Goal: Information Seeking & Learning: Learn about a topic

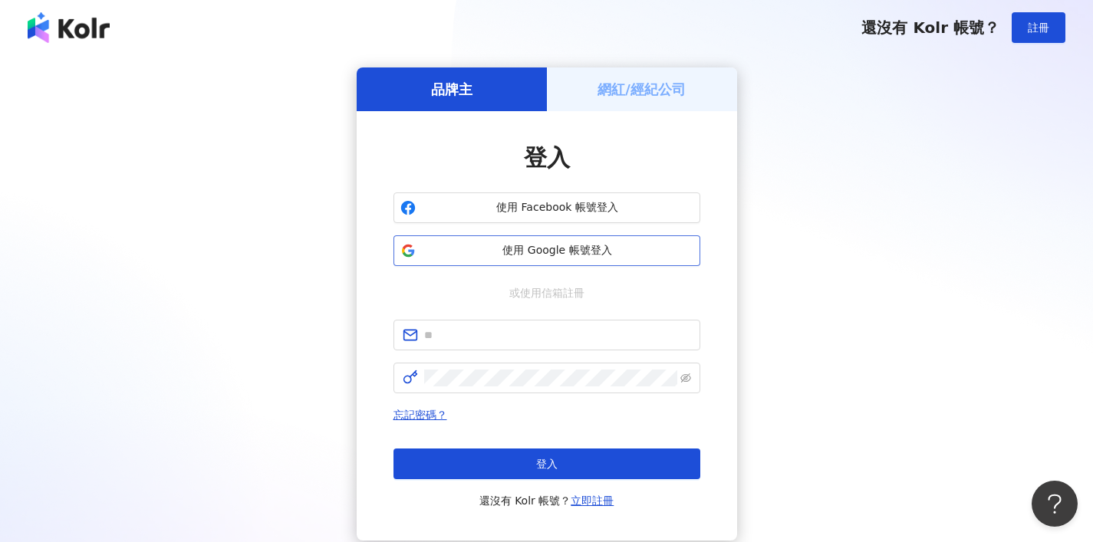
click at [571, 255] on span "使用 Google 帳號登入" at bounding box center [558, 250] width 272 height 15
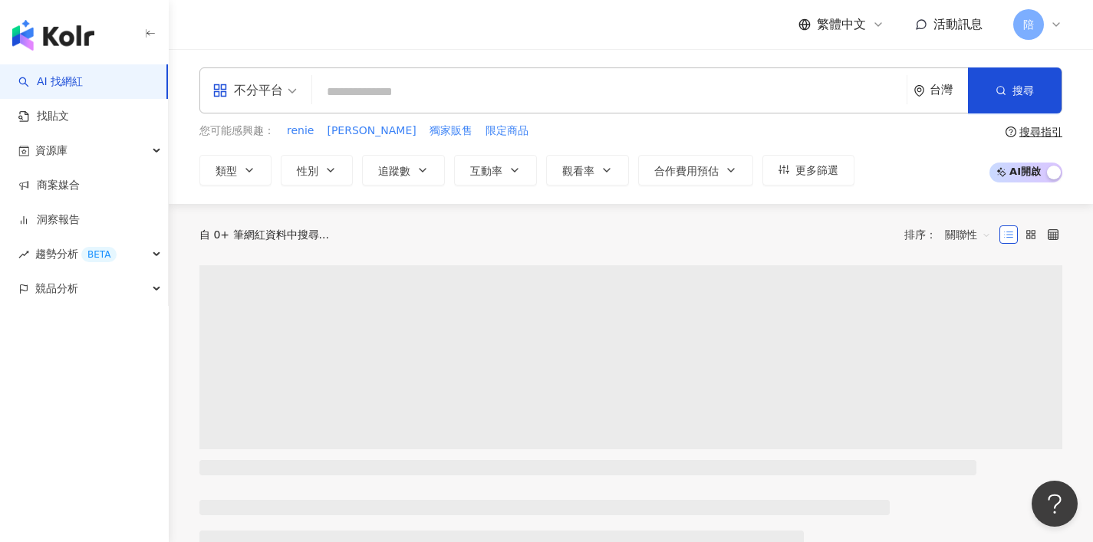
click at [262, 84] on div "不分平台" at bounding box center [247, 90] width 71 height 25
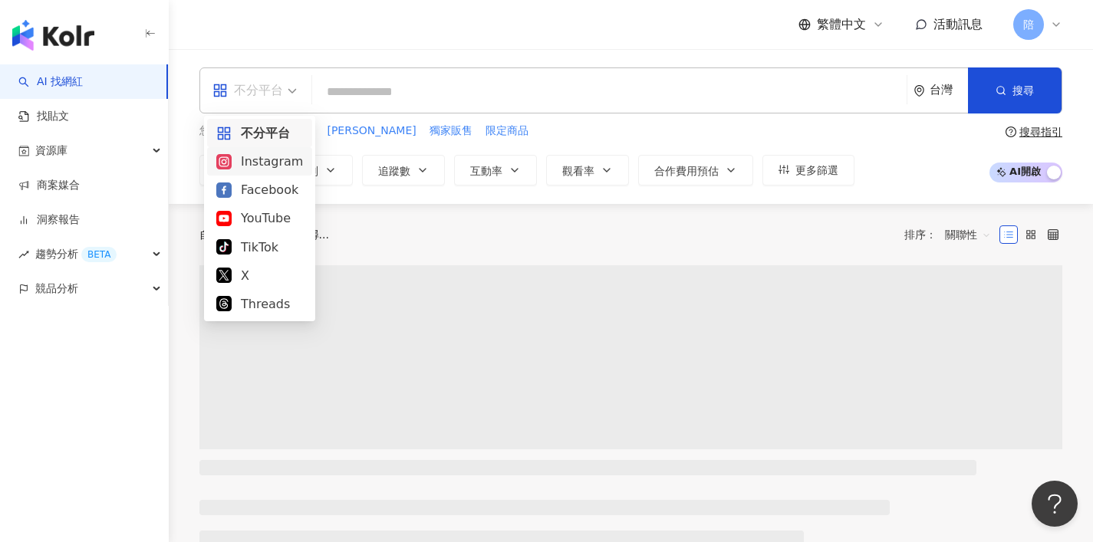
click at [273, 167] on div "Instagram" at bounding box center [259, 161] width 87 height 19
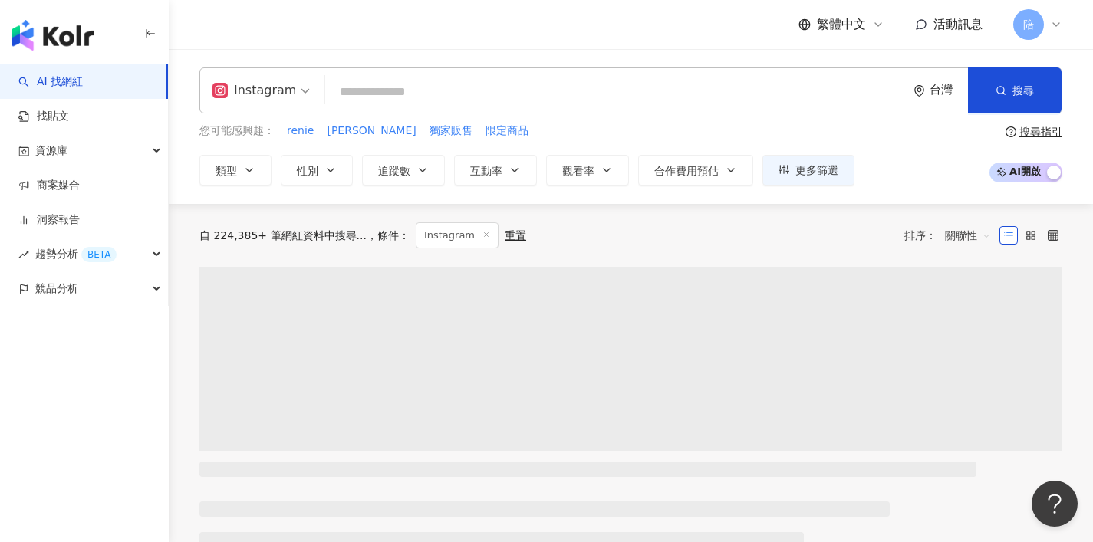
click at [399, 91] on input "search" at bounding box center [615, 91] width 569 height 29
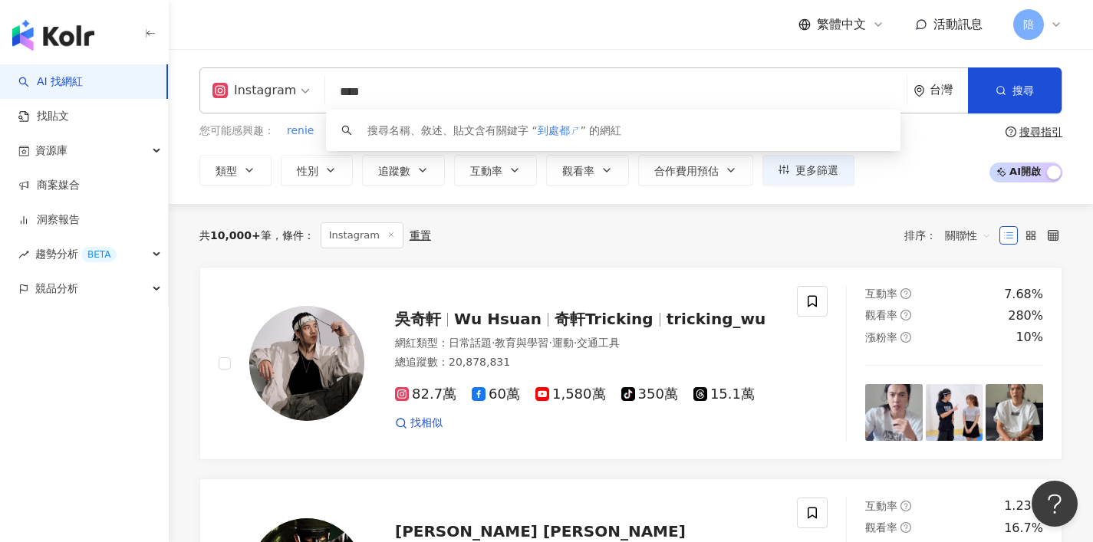
type input "****"
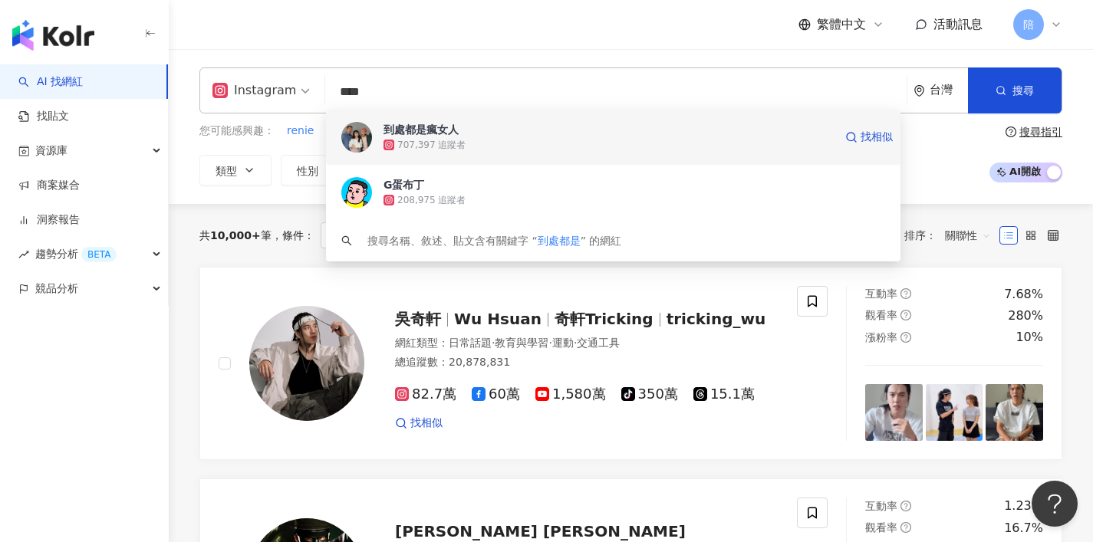
click at [632, 140] on div "707,397 追蹤者" at bounding box center [609, 144] width 450 height 15
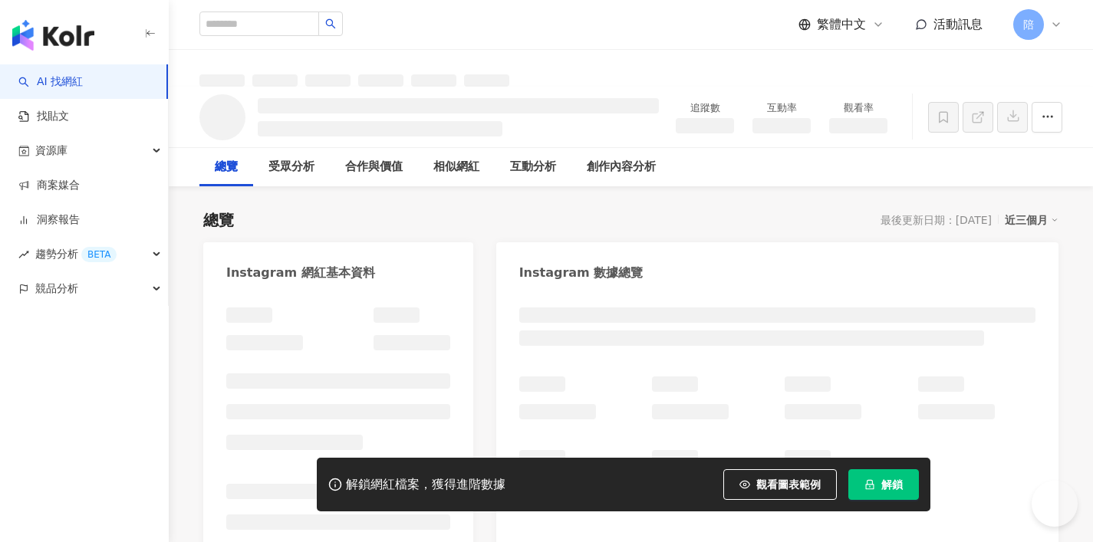
click at [862, 484] on button "解鎖" at bounding box center [883, 484] width 71 height 31
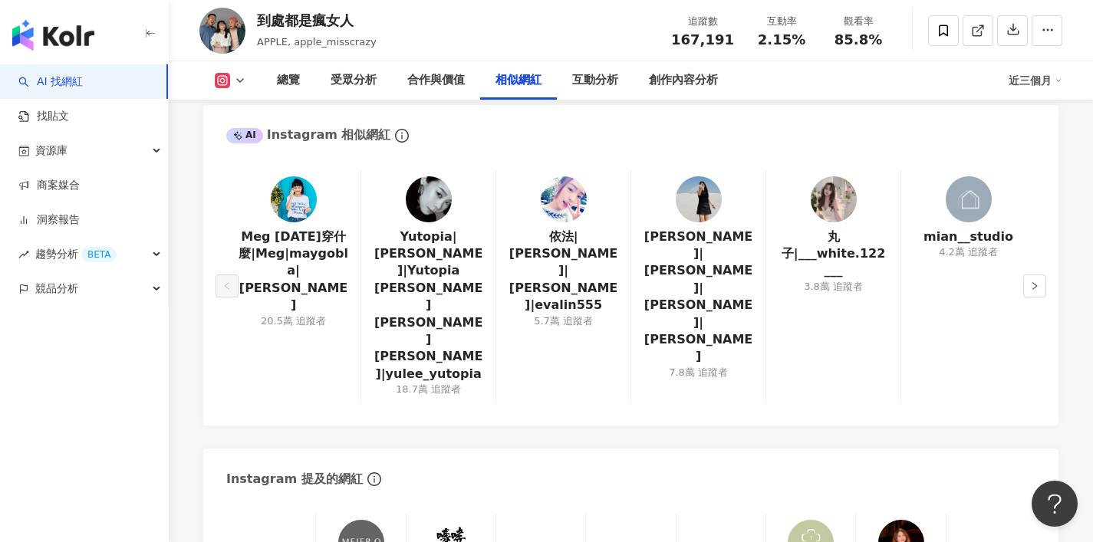
scroll to position [2538, 0]
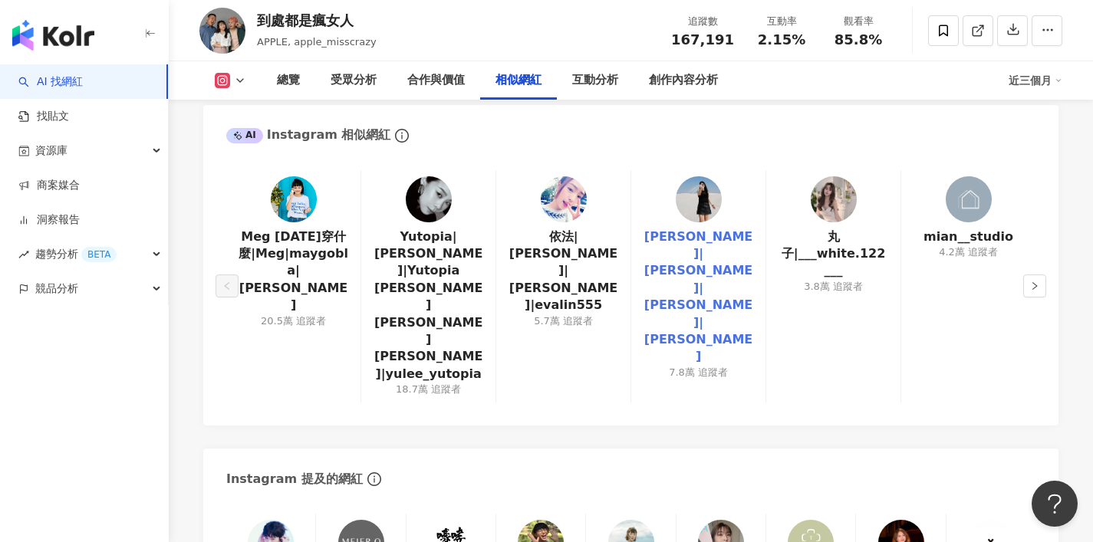
click at [700, 245] on link "[PERSON_NAME]|[PERSON_NAME]|[PERSON_NAME]|[PERSON_NAME]" at bounding box center [699, 297] width 110 height 137
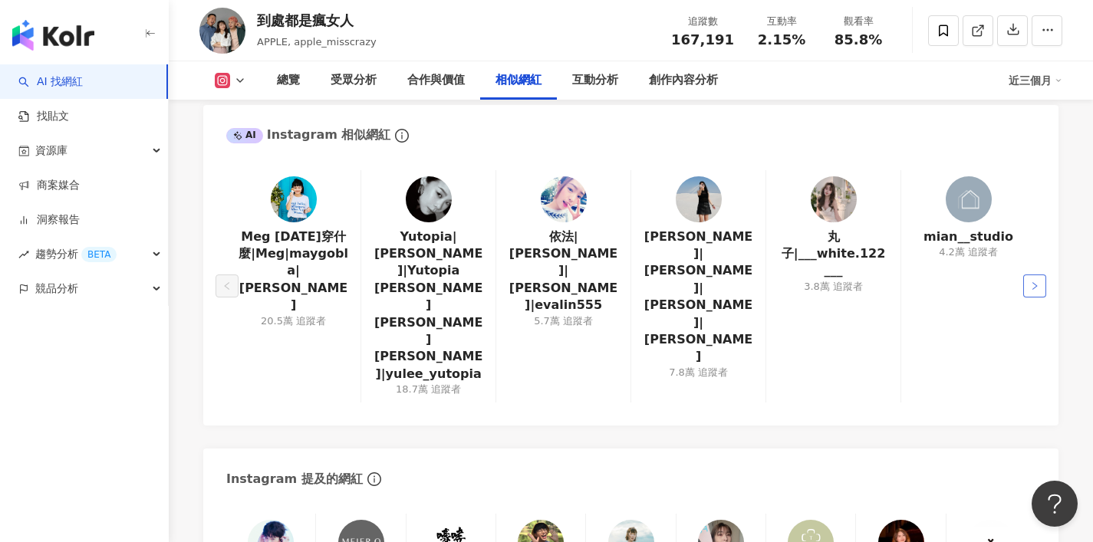
click at [1028, 275] on button "button" at bounding box center [1034, 286] width 23 height 23
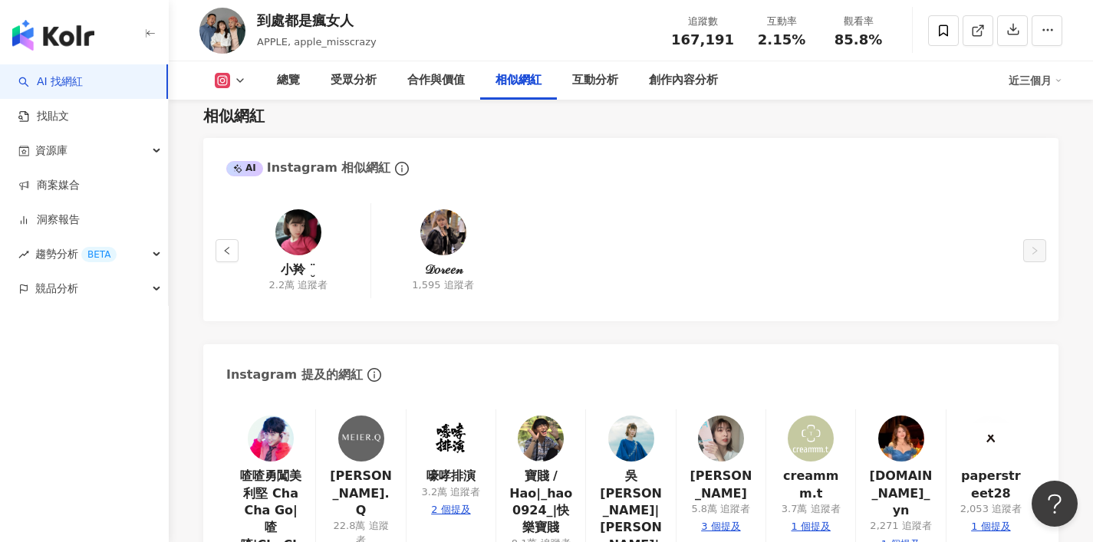
scroll to position [2504, 0]
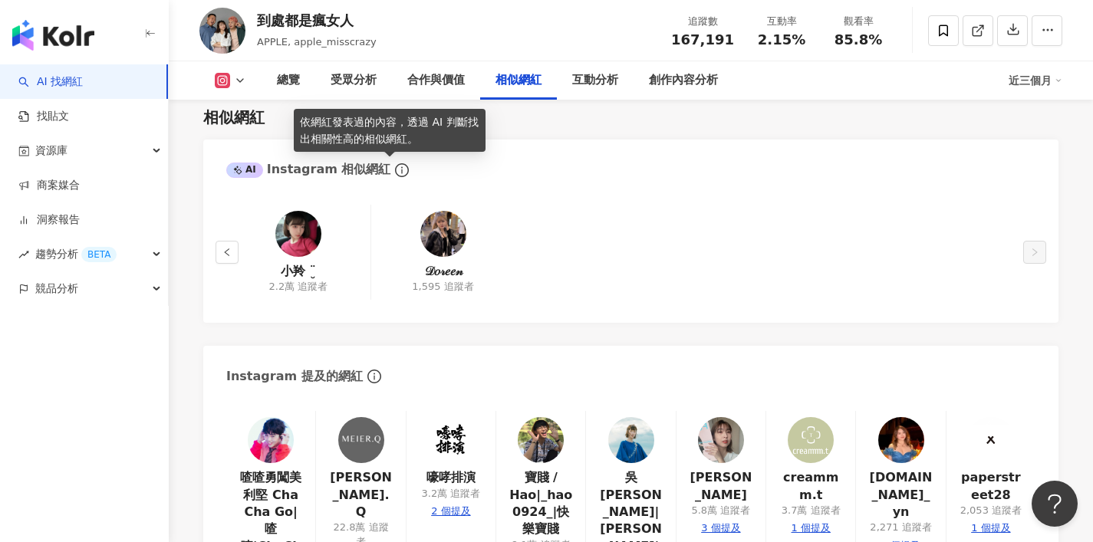
click at [395, 171] on icon "info-circle" at bounding box center [402, 170] width 14 height 14
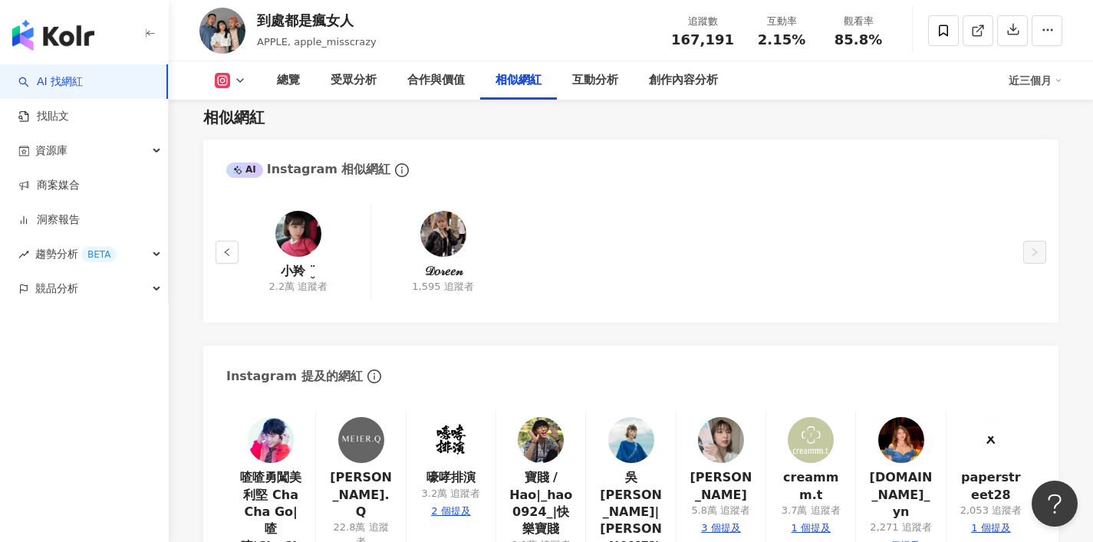
click at [249, 173] on div "AI" at bounding box center [244, 170] width 37 height 15
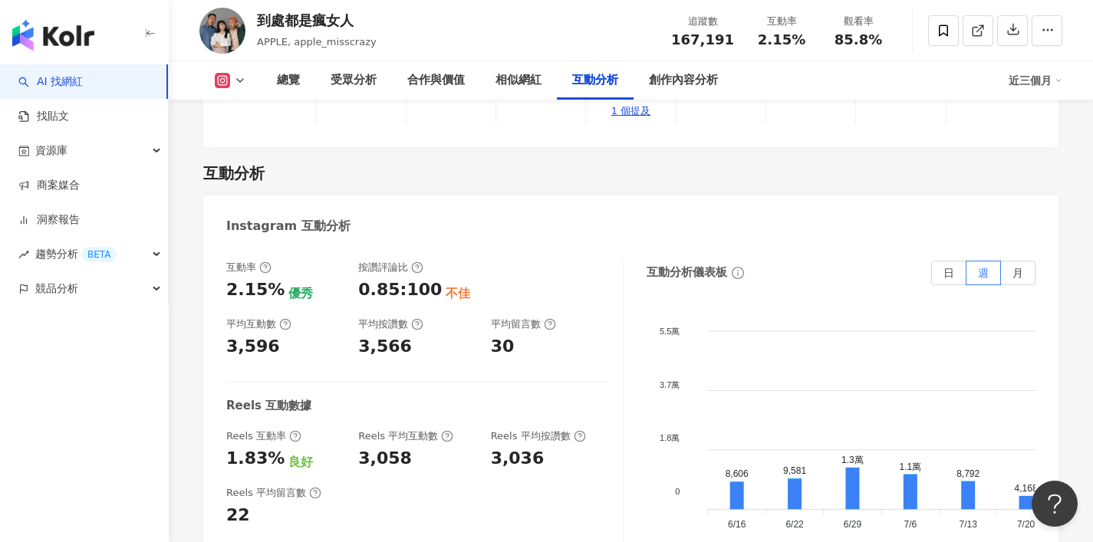
scroll to position [2549, 0]
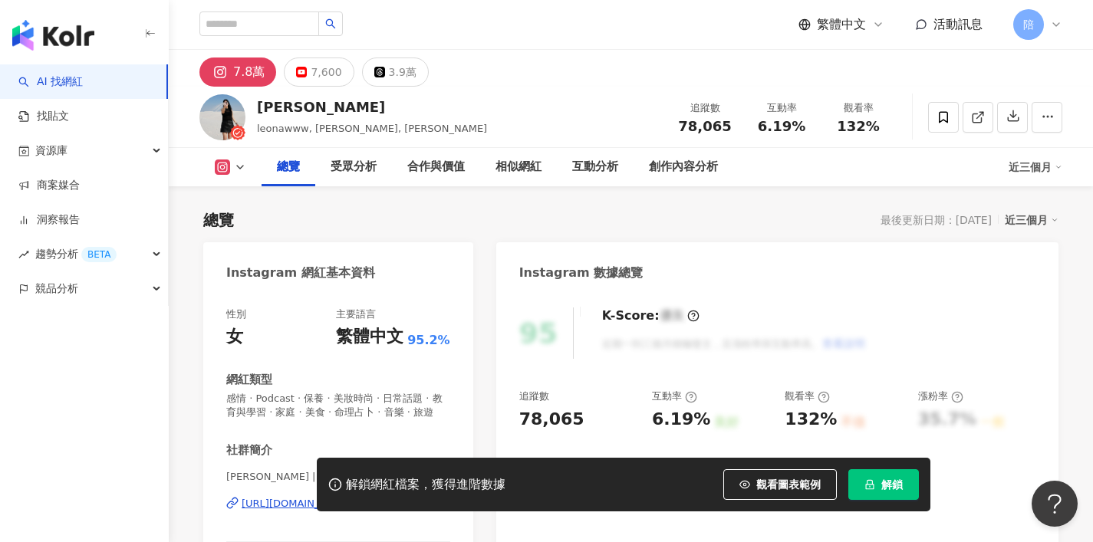
scroll to position [116, 0]
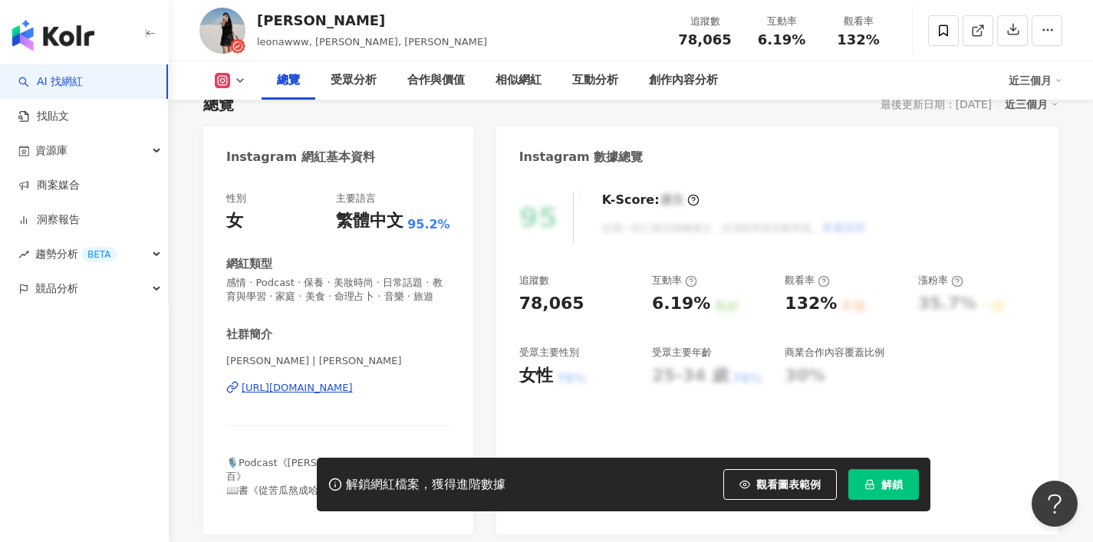
click at [353, 385] on div "https://www.instagram.com/leonawww/" at bounding box center [297, 388] width 111 height 14
